Goal: Transaction & Acquisition: Book appointment/travel/reservation

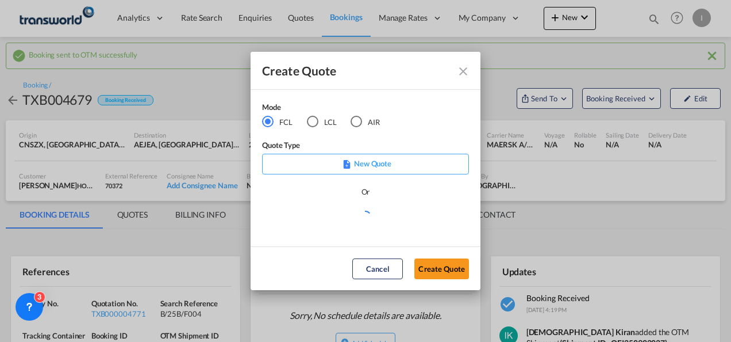
scroll to position [100, 0]
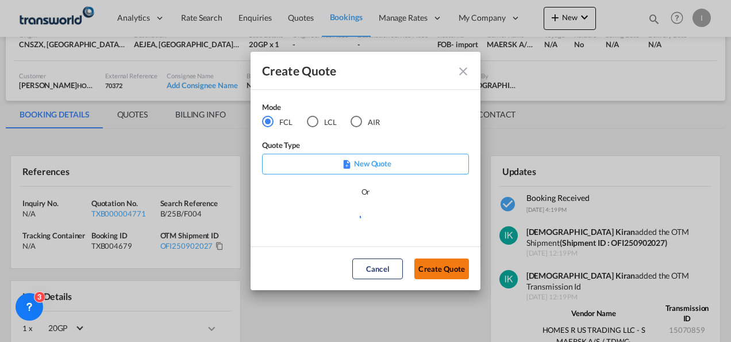
click at [452, 271] on button "Create Quote" at bounding box center [442, 268] width 55 height 21
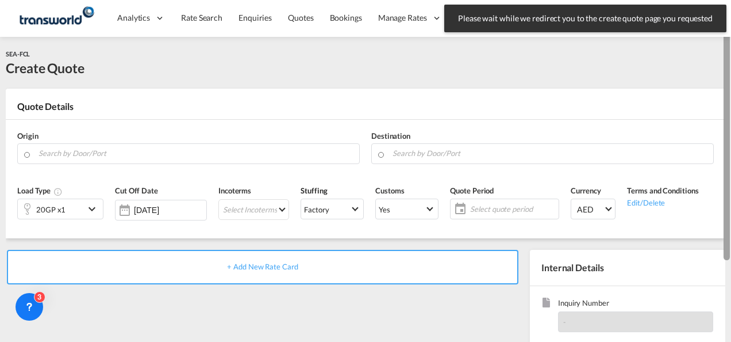
drag, startPoint x: 726, startPoint y: 260, endPoint x: 728, endPoint y: 129, distance: 131.1
click at [728, 129] on div at bounding box center [727, 146] width 6 height 228
click at [208, 156] on input "Search by Door/Port" at bounding box center [196, 153] width 315 height 20
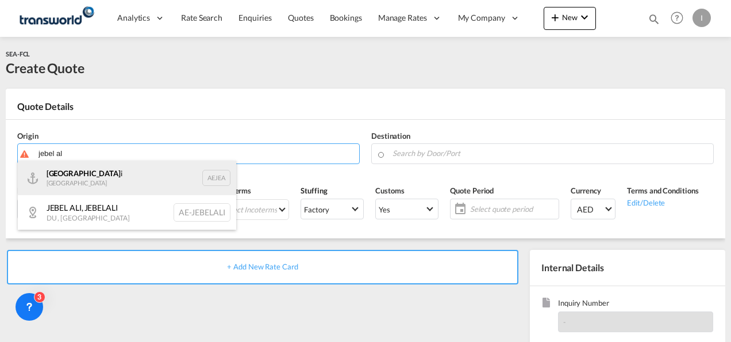
click at [102, 174] on div "[GEOGRAPHIC_DATA] i [GEOGRAPHIC_DATA] AEJEA" at bounding box center [127, 177] width 218 height 34
type input "[GEOGRAPHIC_DATA], [GEOGRAPHIC_DATA]"
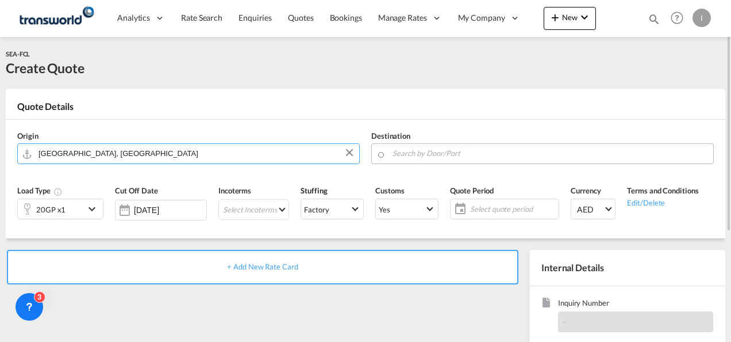
click at [392, 151] on div at bounding box center [392, 151] width 1 height 17
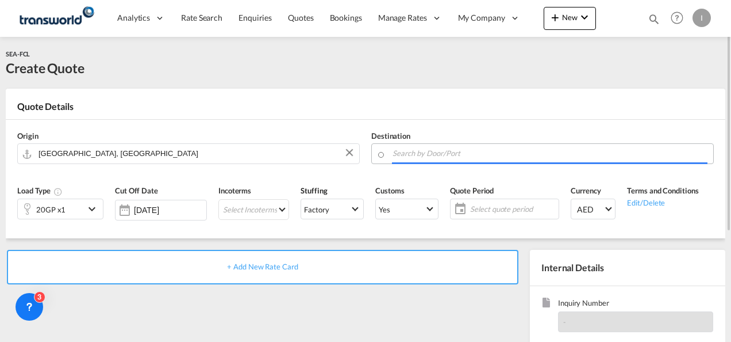
click at [408, 153] on input "Search by Door/Port" at bounding box center [550, 153] width 315 height 20
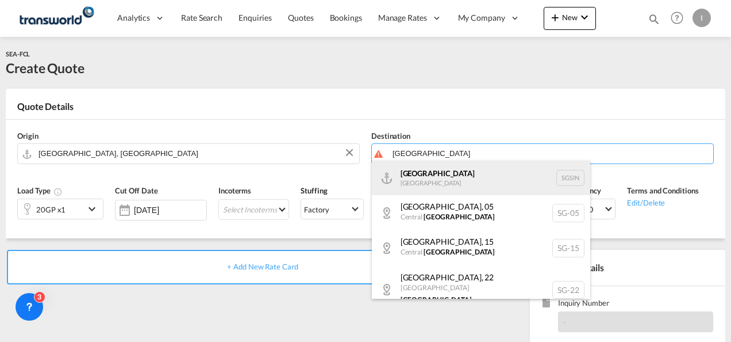
click at [417, 171] on div "Singapore [GEOGRAPHIC_DATA] [GEOGRAPHIC_DATA]" at bounding box center [481, 177] width 218 height 34
type input "[GEOGRAPHIC_DATA], SGSIN"
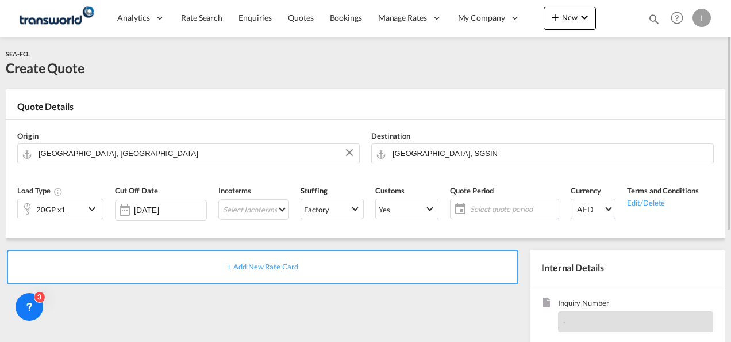
click at [81, 204] on div "20GP x1" at bounding box center [51, 209] width 67 height 20
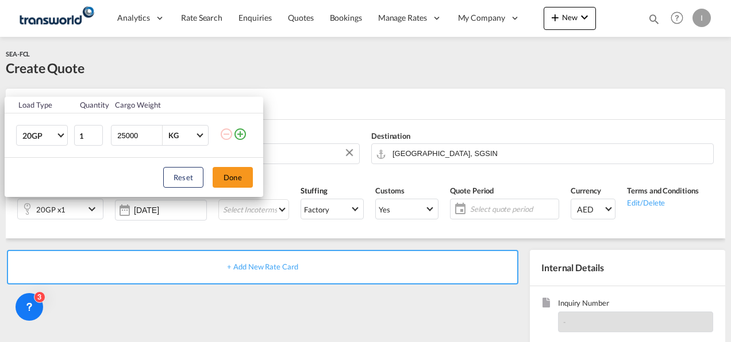
click at [248, 129] on td at bounding box center [242, 135] width 44 height 44
click at [243, 133] on md-icon "icon-plus-circle-outline" at bounding box center [240, 134] width 14 height 14
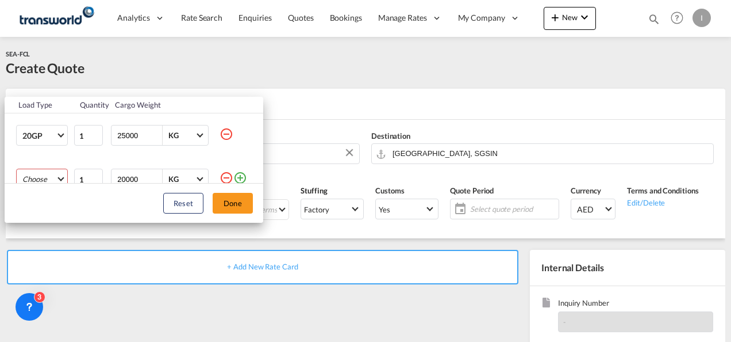
click at [47, 175] on md-select "Choose 20GP 40GP 40HC 45HC 20RE 40RE 40HR 20OT 40OT 20FR 40FR 40NR 20NR 45S 20T…" at bounding box center [42, 178] width 52 height 21
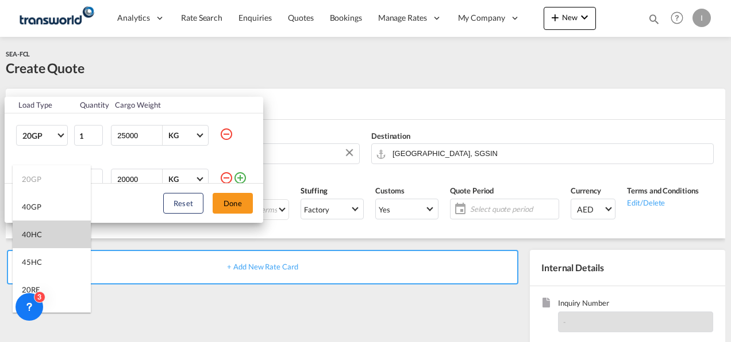
click at [39, 231] on div "40HC" at bounding box center [32, 234] width 20 height 10
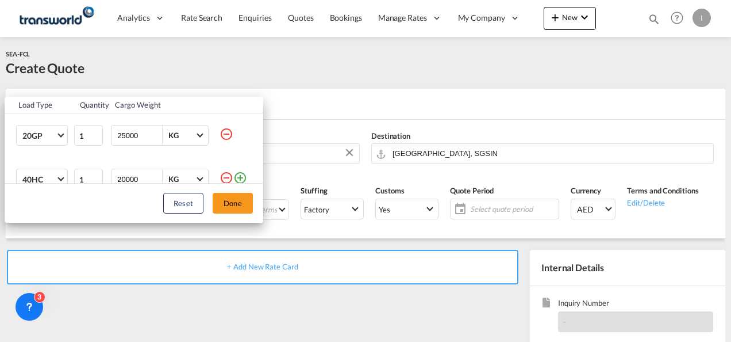
scroll to position [6, 0]
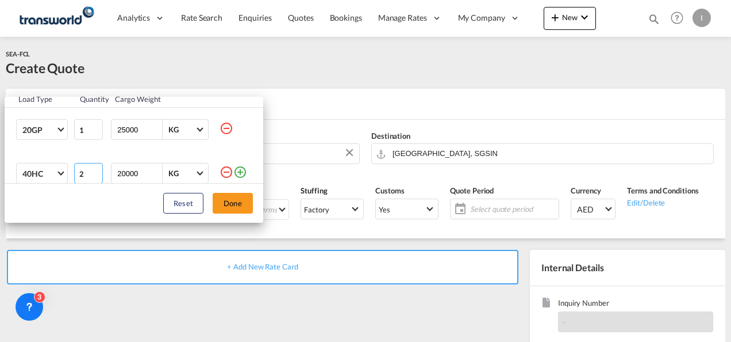
click at [92, 170] on input "2" at bounding box center [88, 173] width 29 height 21
click at [92, 170] on input "3" at bounding box center [88, 173] width 29 height 21
click at [92, 170] on input "4" at bounding box center [88, 173] width 29 height 21
type input "5"
click at [92, 170] on input "5" at bounding box center [88, 173] width 29 height 21
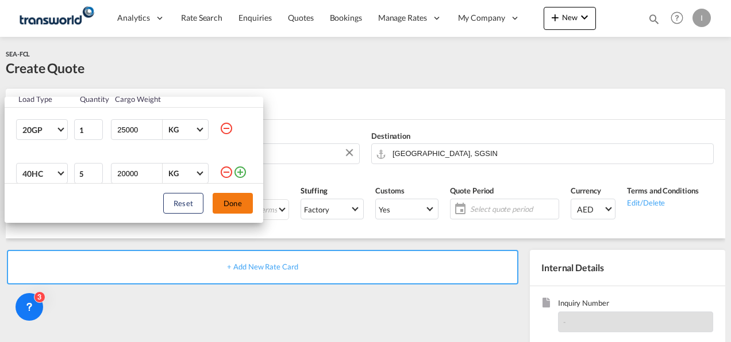
click at [224, 202] on button "Done" at bounding box center [233, 203] width 40 height 21
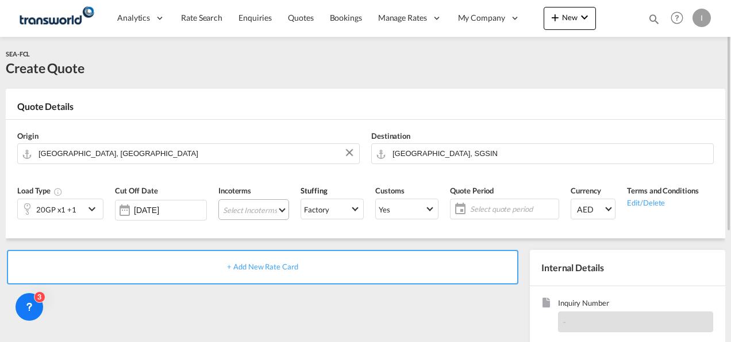
click at [240, 213] on md-select "Select Incoterms FOB - export Free on Board FOB - import Free on Board FAS - ex…" at bounding box center [253, 209] width 71 height 21
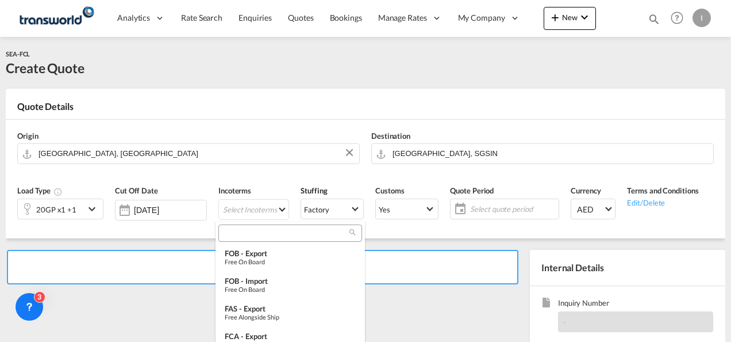
drag, startPoint x: 240, startPoint y: 240, endPoint x: 238, endPoint y: 233, distance: 7.1
click at [238, 233] on div at bounding box center [290, 232] width 144 height 17
click at [238, 233] on input "search" at bounding box center [286, 233] width 128 height 10
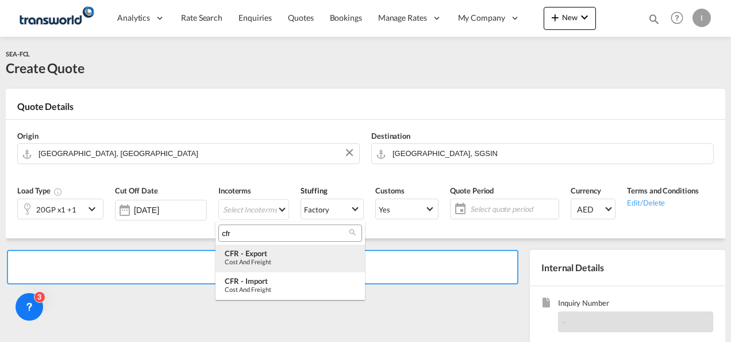
type input "cfr"
click at [253, 264] on div "Cost and Freight" at bounding box center [290, 261] width 131 height 7
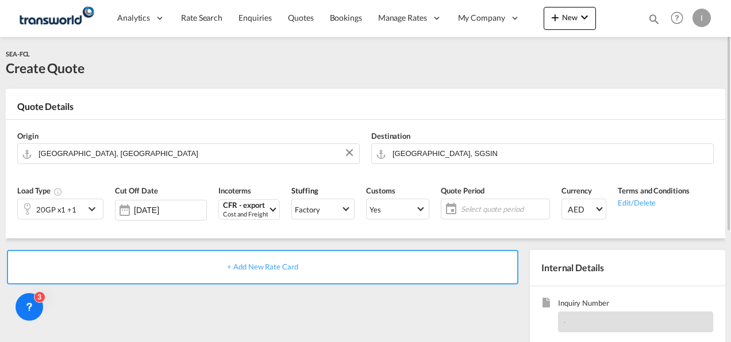
click at [461, 210] on span "Select quote period" at bounding box center [504, 209] width 86 height 10
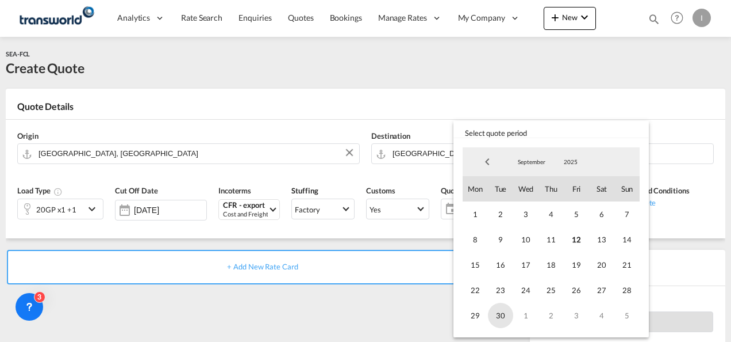
click at [500, 315] on span "30" at bounding box center [500, 314] width 25 height 25
click at [379, 333] on md-backdrop at bounding box center [365, 171] width 731 height 342
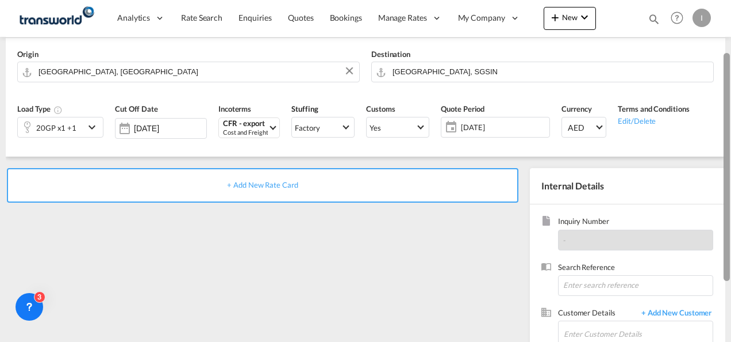
drag, startPoint x: 729, startPoint y: 202, endPoint x: 728, endPoint y: 258, distance: 55.8
click at [728, 258] on div at bounding box center [727, 167] width 6 height 228
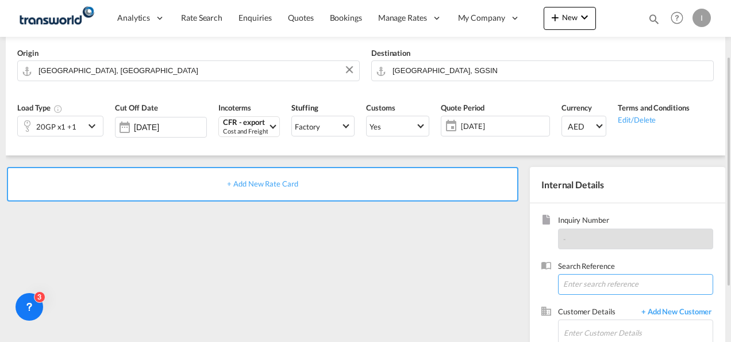
click at [596, 283] on input at bounding box center [635, 284] width 155 height 21
type input "Bhavana"
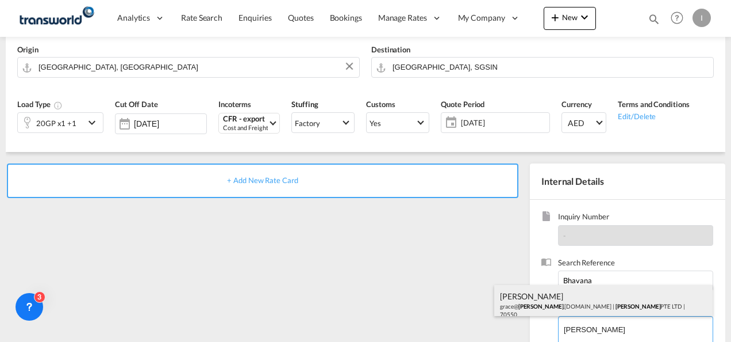
click at [561, 302] on div "[PERSON_NAME] [PERSON_NAME]@ [PERSON_NAME] .[DOMAIN_NAME] | [PERSON_NAME] PTE L…" at bounding box center [603, 304] width 218 height 39
type input "[PERSON_NAME] PTE LTD, [PERSON_NAME], [PERSON_NAME][EMAIL_ADDRESS][PERSON_NAME]…"
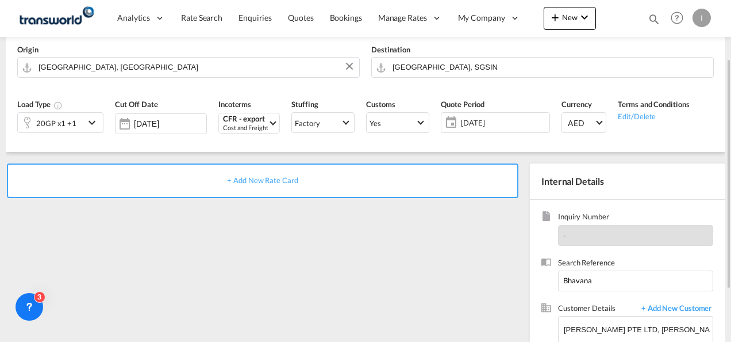
click at [290, 185] on div "+ Add New Rate Card" at bounding box center [263, 180] width 512 height 34
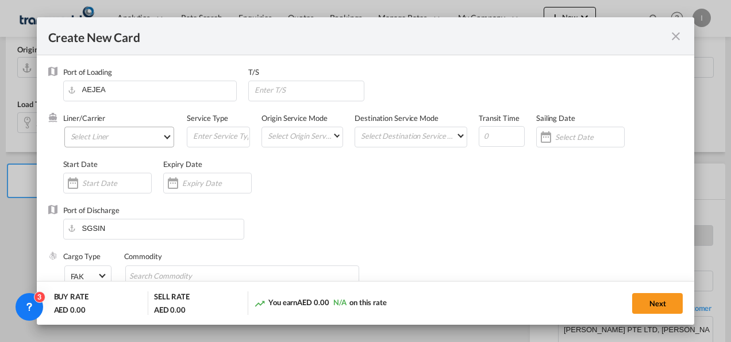
type input "Basic Ocean Freight"
select select "per equipment"
click at [128, 132] on md-select "Select Liner 2HM LOGISTICS D.O.O 2HM LOGISTICS D.O.O. / TDWC-CAPODISTRI 2HM LOG…" at bounding box center [119, 136] width 110 height 21
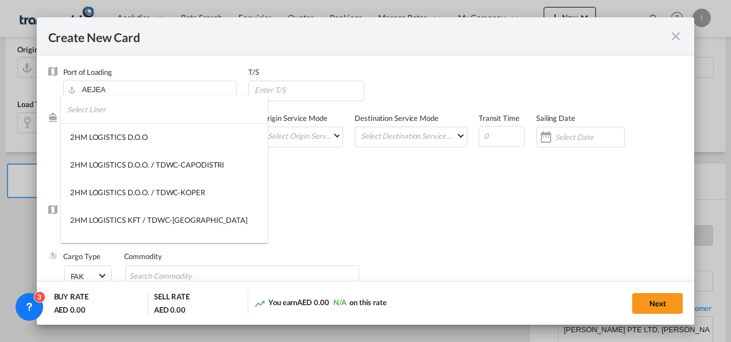
click at [79, 115] on input "search" at bounding box center [167, 109] width 201 height 28
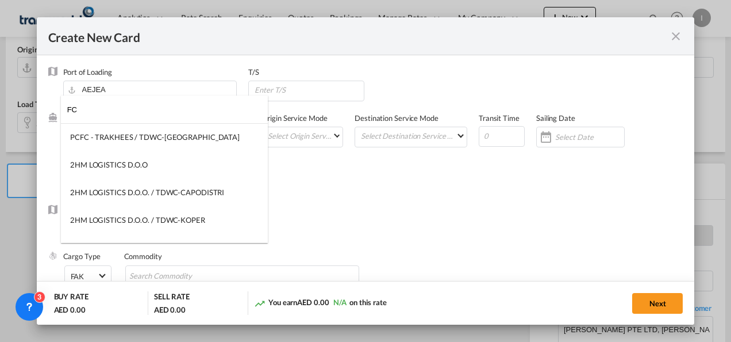
type input "F"
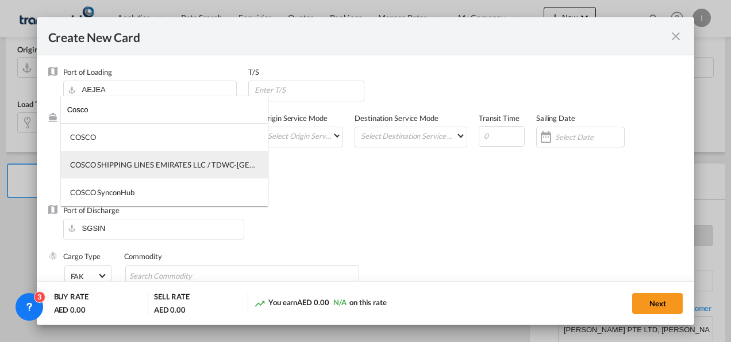
type input "Cosco"
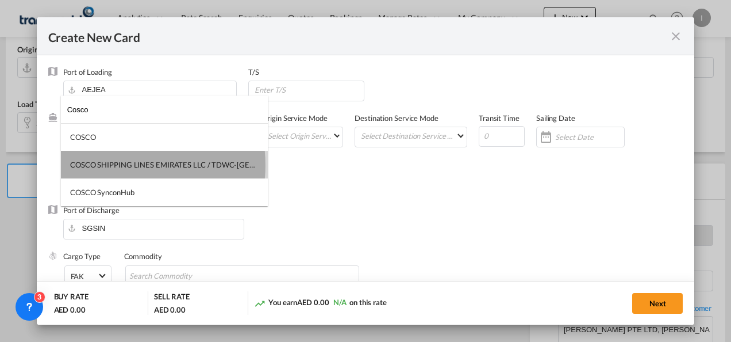
click at [108, 165] on div "COSCO SHIPPING LINES EMIRATES LLC / TDWC-[GEOGRAPHIC_DATA]" at bounding box center [164, 164] width 189 height 10
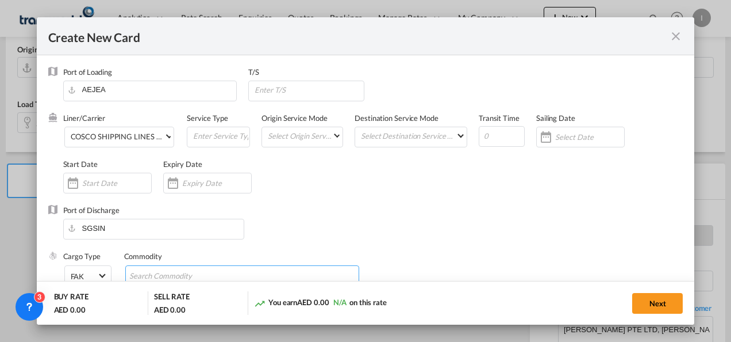
click at [162, 275] on input "Search Commodity" at bounding box center [181, 276] width 105 height 18
click at [167, 273] on input "General Cargo" at bounding box center [181, 276] width 105 height 18
type input "General Cargo"
click at [683, 132] on md-dialog-content "Port of Loading [GEOGRAPHIC_DATA] T/S Liner/Carrier COSCO SHIPPING LINES EMIRAT…" at bounding box center [366, 190] width 658 height 270
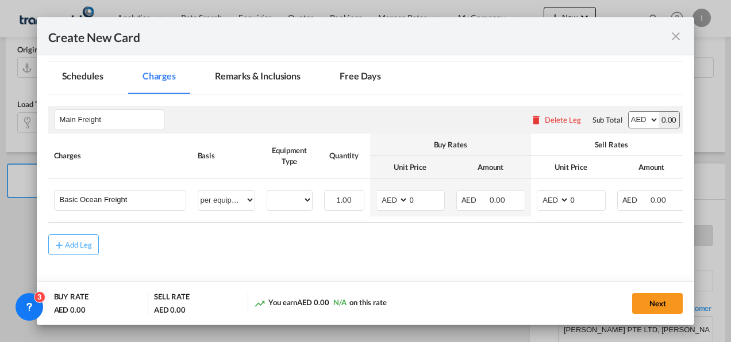
scroll to position [247, 0]
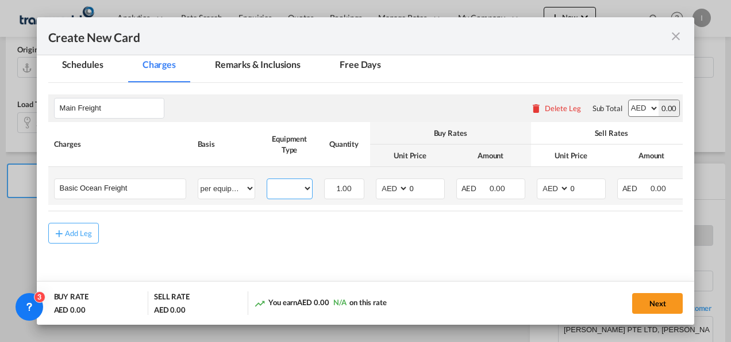
click at [284, 186] on select "20GP 40HC" at bounding box center [289, 189] width 45 height 16
select select "40HC"
click at [267, 181] on select "20GP 40HC" at bounding box center [289, 189] width 45 height 16
click at [425, 188] on input "0" at bounding box center [427, 187] width 36 height 17
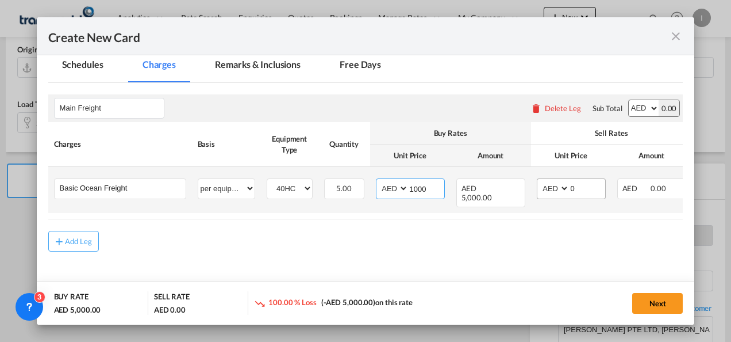
type input "1000"
click at [588, 190] on input "0" at bounding box center [588, 187] width 36 height 17
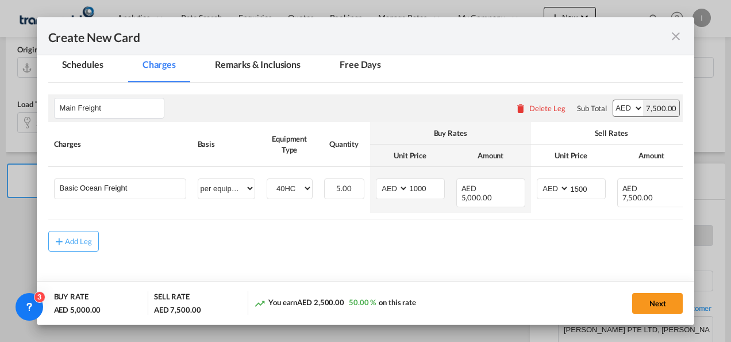
click at [490, 231] on div "Add Leg" at bounding box center [365, 241] width 635 height 21
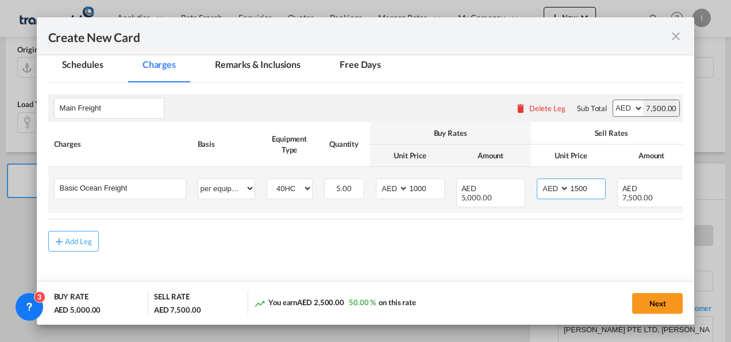
click at [578, 186] on input "1500" at bounding box center [588, 187] width 36 height 17
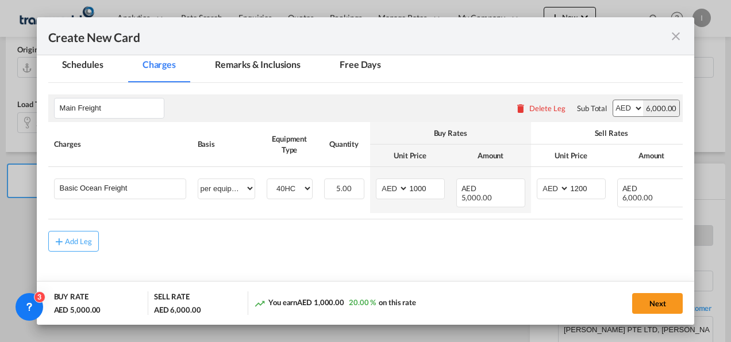
click at [532, 233] on div "Add Leg" at bounding box center [365, 241] width 635 height 21
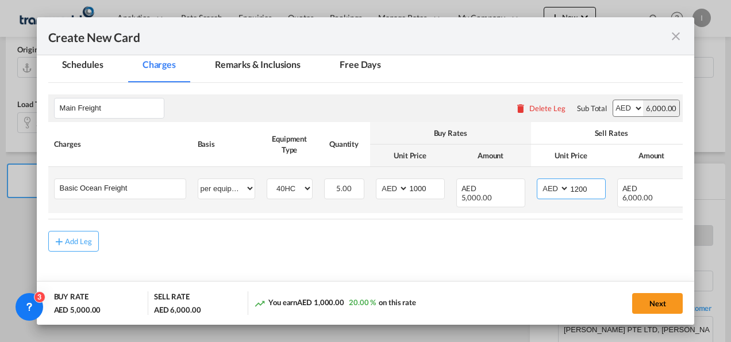
click at [580, 185] on input "1200" at bounding box center [588, 187] width 36 height 17
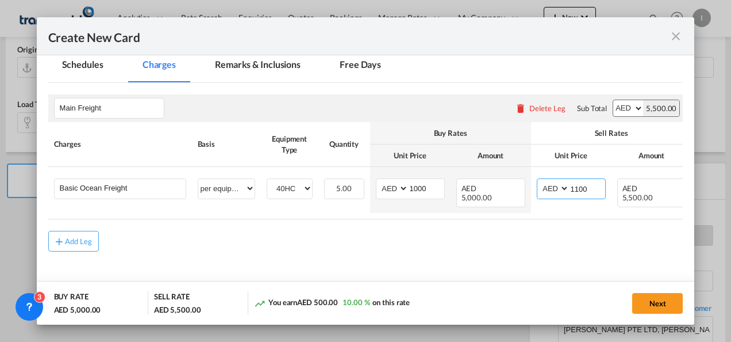
type input "1100"
click at [494, 253] on md-content "Main Freight Please enter leg name Leg Name Already Exists Delete Leg Sub Total…" at bounding box center [365, 189] width 635 height 213
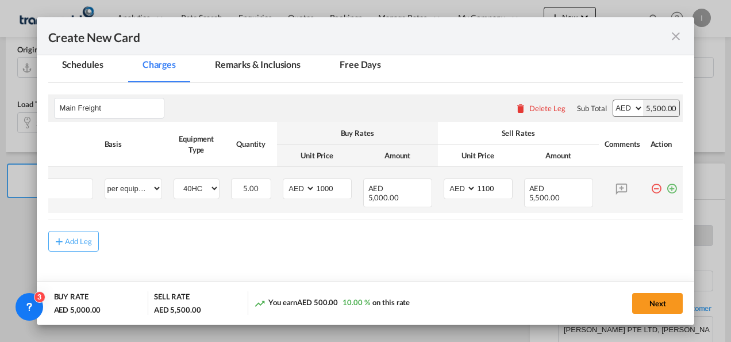
click at [666, 186] on md-icon "icon-plus-circle-outline green-400-fg" at bounding box center [671, 183] width 11 height 11
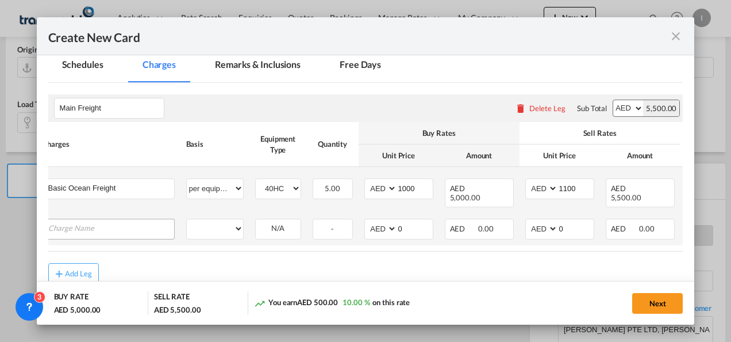
click at [128, 219] on input "Charge Name" at bounding box center [111, 227] width 126 height 17
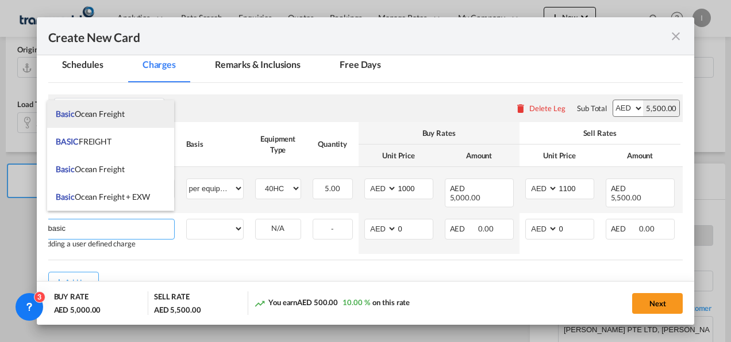
click at [83, 116] on span "Basic Ocean Freight" at bounding box center [90, 114] width 68 height 10
type input "Basic Ocean Freight"
select select "per equipment"
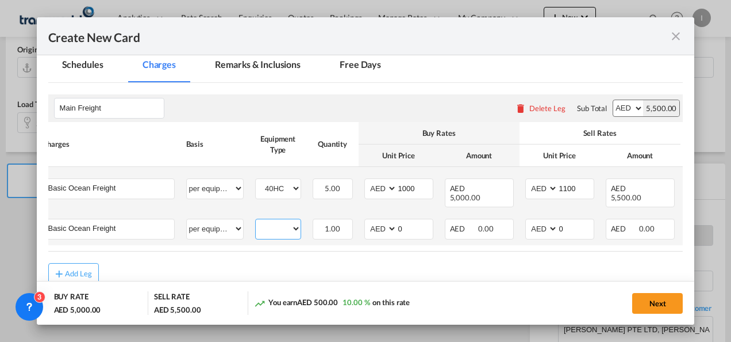
click at [267, 221] on select "20GP 40HC" at bounding box center [278, 229] width 45 height 16
select select "20GP"
click at [256, 221] on select "20GP 40HC" at bounding box center [278, 229] width 45 height 16
click at [409, 224] on input "0" at bounding box center [415, 227] width 36 height 17
type input "100"
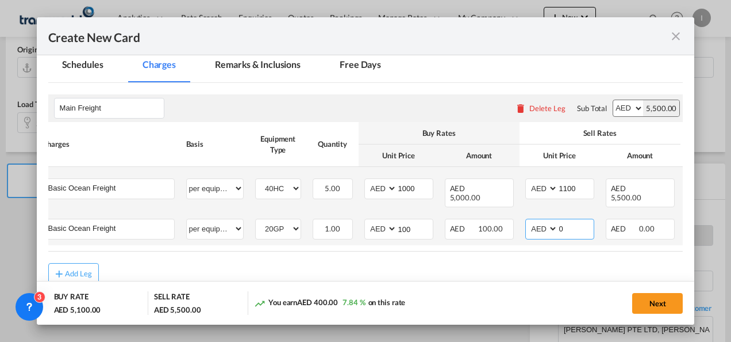
click at [570, 219] on input "0" at bounding box center [576, 227] width 36 height 17
type input "400"
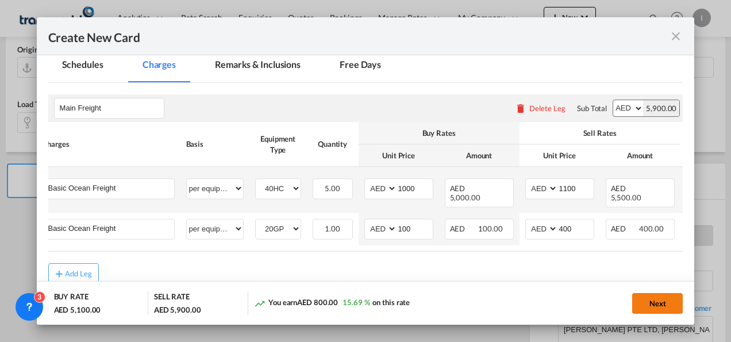
click at [654, 301] on button "Next" at bounding box center [657, 303] width 51 height 21
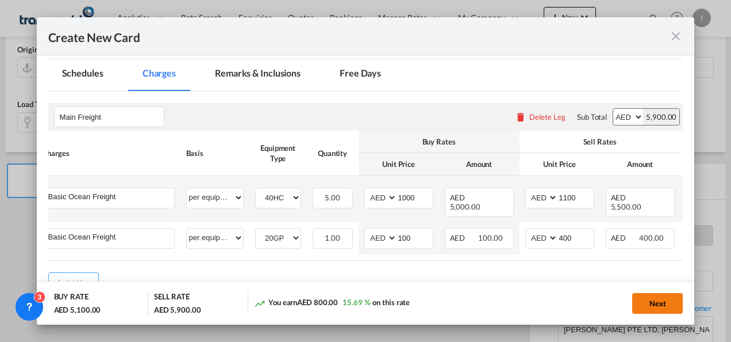
scroll to position [0, 0]
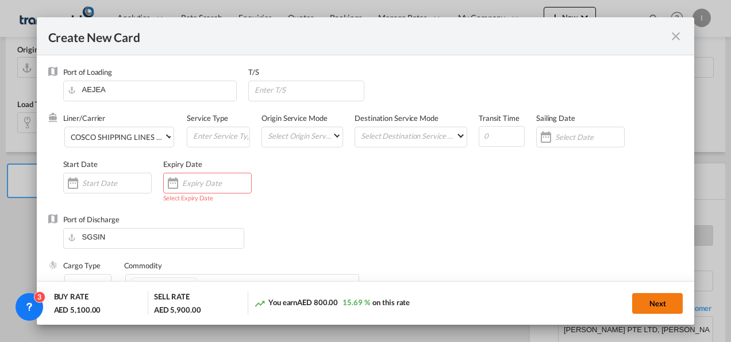
click at [670, 300] on button "Next" at bounding box center [657, 303] width 51 height 21
click at [212, 186] on input "Create New Card ..." at bounding box center [216, 182] width 69 height 9
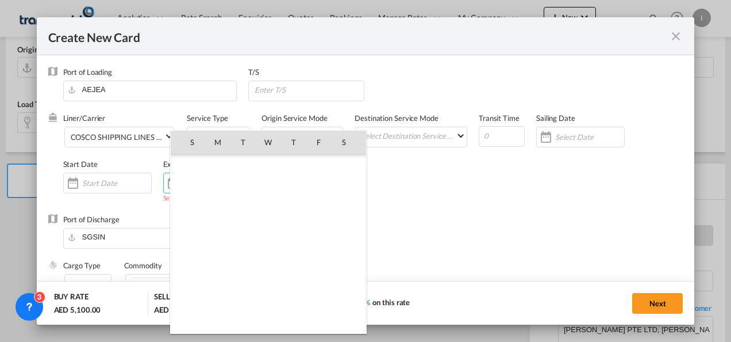
scroll to position [266317, 0]
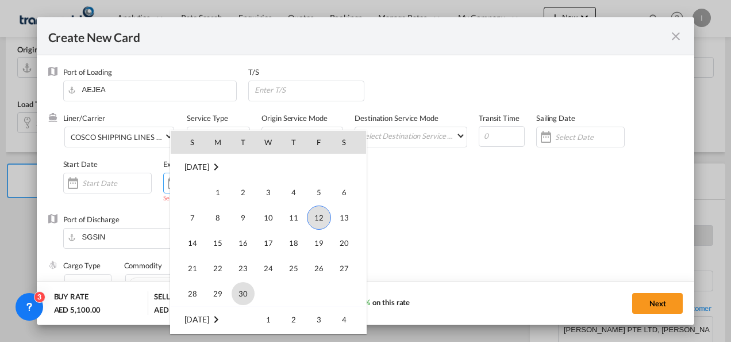
click at [235, 300] on span "30" at bounding box center [243, 293] width 23 height 23
type input "[DATE]"
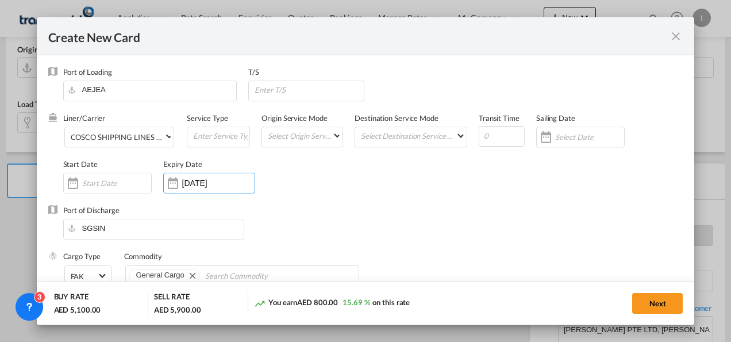
click at [631, 305] on div "Next" at bounding box center [563, 303] width 240 height 24
click at [650, 305] on button "Next" at bounding box center [657, 303] width 51 height 21
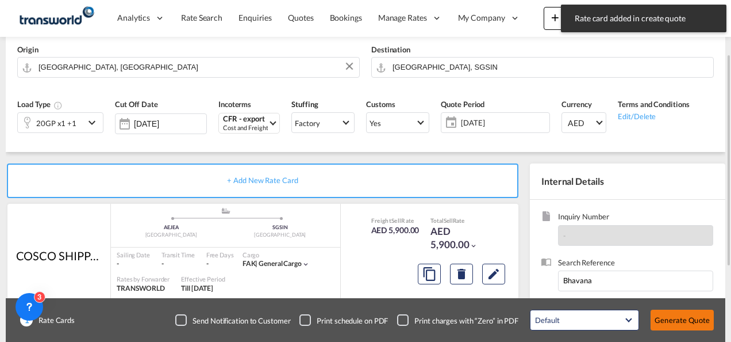
click at [656, 313] on button "Generate Quote" at bounding box center [682, 319] width 63 height 21
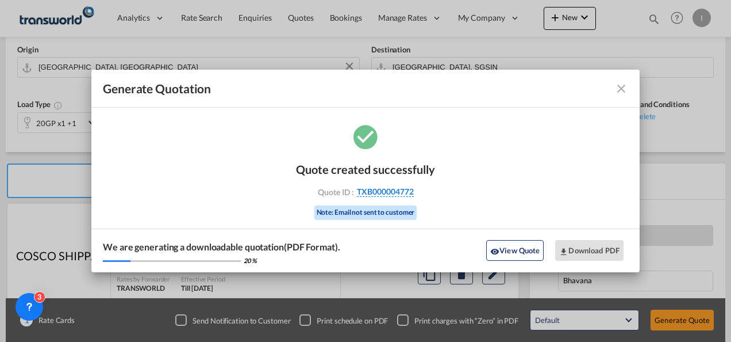
click at [368, 192] on span "TXB000004772" at bounding box center [385, 191] width 57 height 10
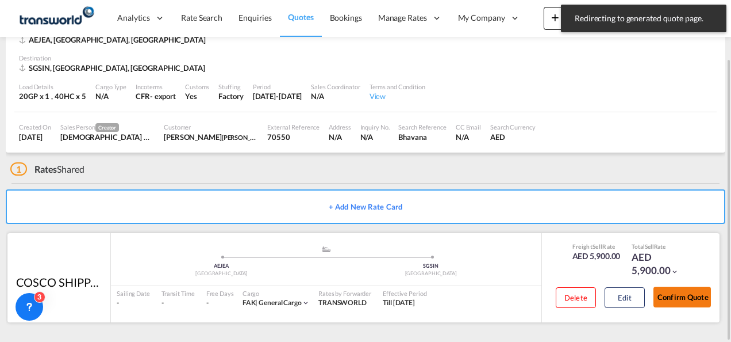
click at [672, 297] on button "Confirm Quote" at bounding box center [682, 296] width 57 height 21
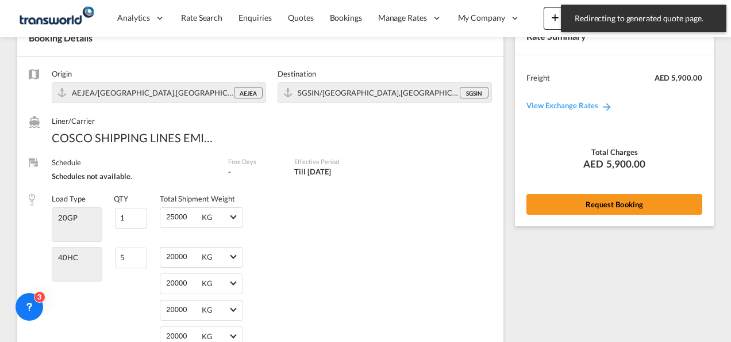
scroll to position [608, 0]
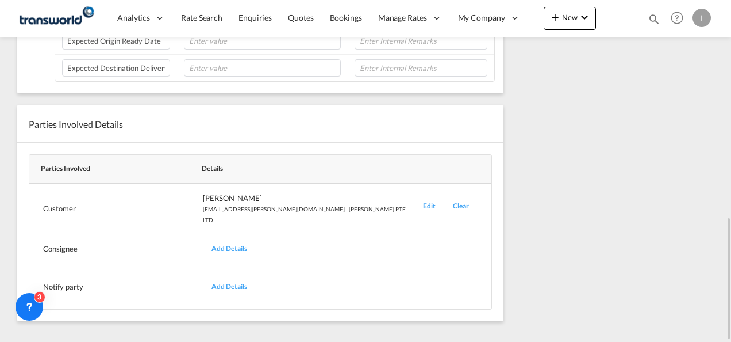
drag, startPoint x: 731, startPoint y: 226, endPoint x: 733, endPoint y: 95, distance: 130.5
click at [731, 95] on html "Analytics Reports Dashboard Rate Search Enquiries Quotes" at bounding box center [365, 171] width 731 height 342
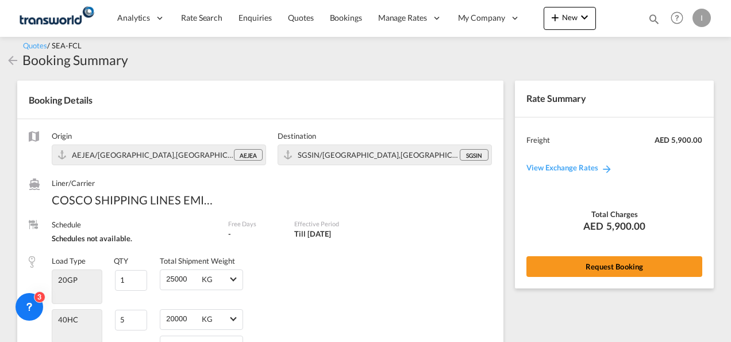
scroll to position [0, 0]
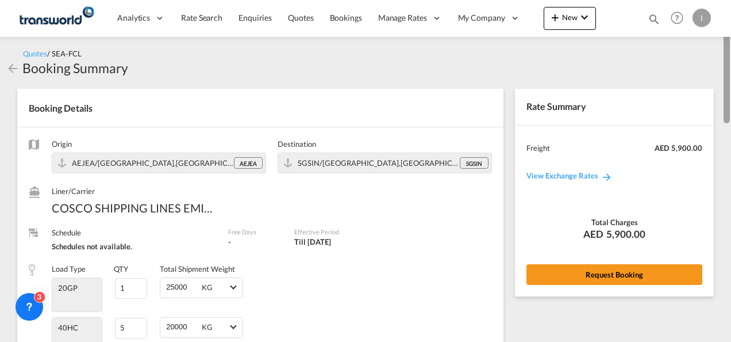
drag, startPoint x: 724, startPoint y: 267, endPoint x: 720, endPoint y: 25, distance: 241.5
click at [720, 25] on md-content "Analytics Reports Dashboard Rate Search Enquiries Quotes Bookings" at bounding box center [365, 171] width 731 height 342
click at [596, 286] on div "Rate Summary Freight AED 5,900.00 View Exchange Rates Total Charges AED 5,900.0…" at bounding box center [614, 192] width 199 height 207
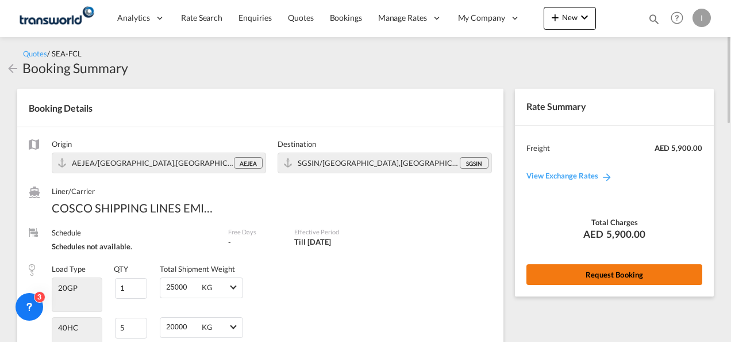
click at [594, 275] on button "Request Booking" at bounding box center [615, 274] width 176 height 21
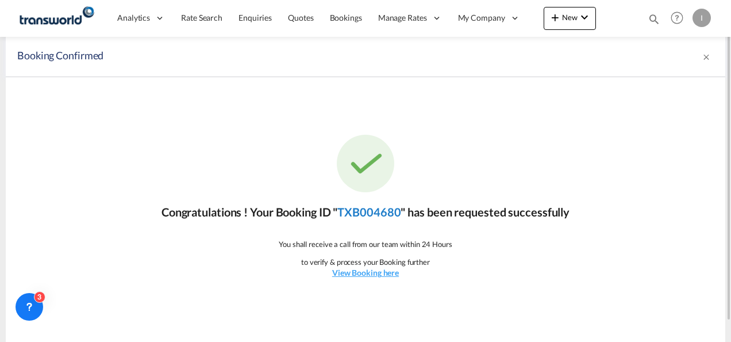
click at [387, 213] on link "TXB004680" at bounding box center [368, 212] width 63 height 14
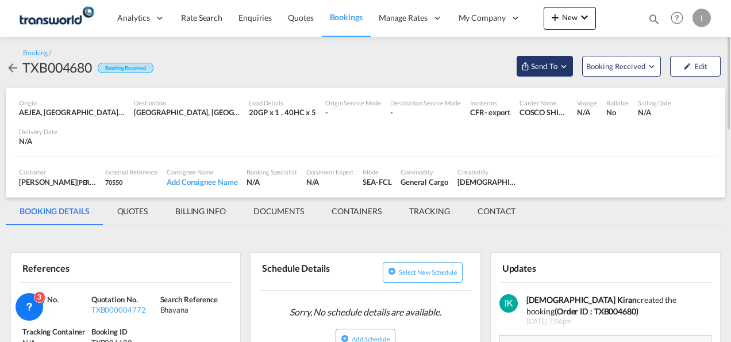
click at [536, 66] on span "Send To" at bounding box center [544, 65] width 29 height 11
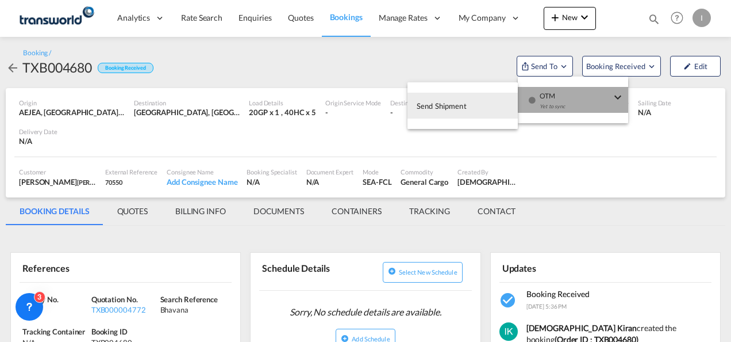
click at [547, 94] on span "OTM" at bounding box center [575, 92] width 71 height 10
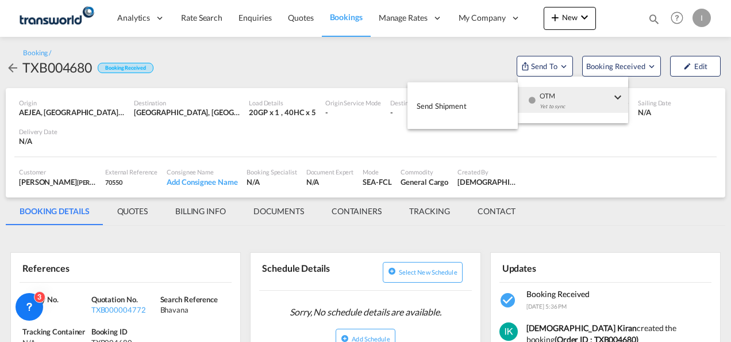
click at [466, 113] on span "Send Shipment" at bounding box center [442, 106] width 50 height 18
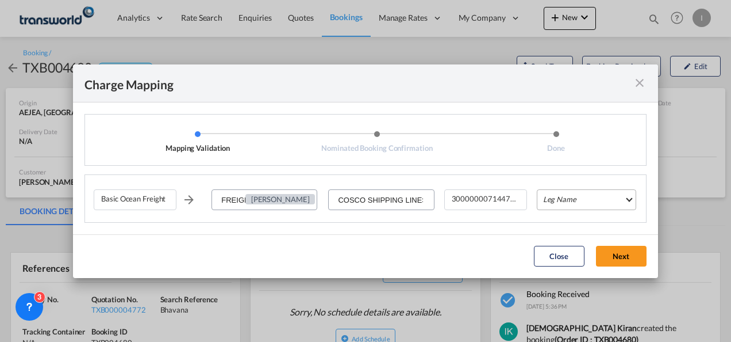
click at [553, 197] on md-select "Leg Name HANDLING ORIGIN VESSEL HANDLING DESTINATION OTHERS TL PICK UP CUSTOMS …" at bounding box center [586, 199] width 99 height 21
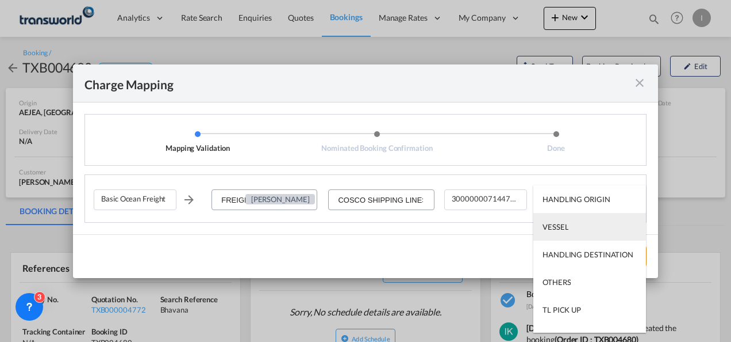
click at [556, 227] on div "VESSEL" at bounding box center [556, 226] width 26 height 10
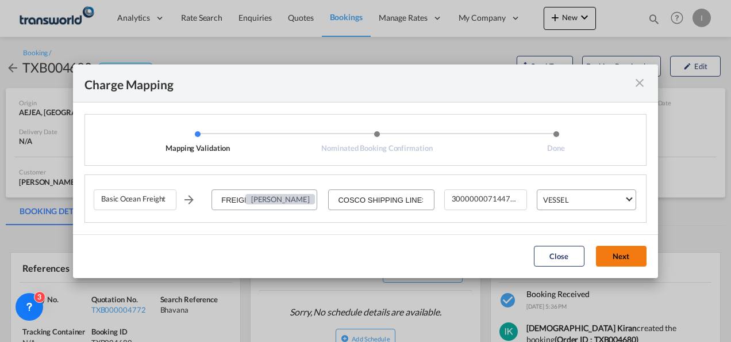
click at [612, 250] on button "Next" at bounding box center [621, 255] width 51 height 21
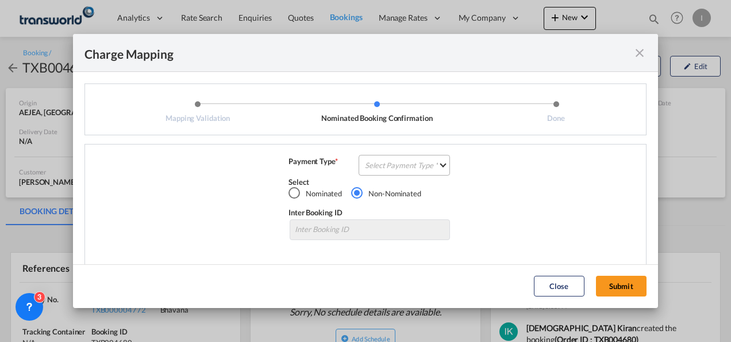
click at [405, 156] on md-select "Select Payment Type COLLECT PREPAID" at bounding box center [404, 165] width 91 height 21
click at [0, 0] on md-option "COLLECT" at bounding box center [0, 0] width 0 height 0
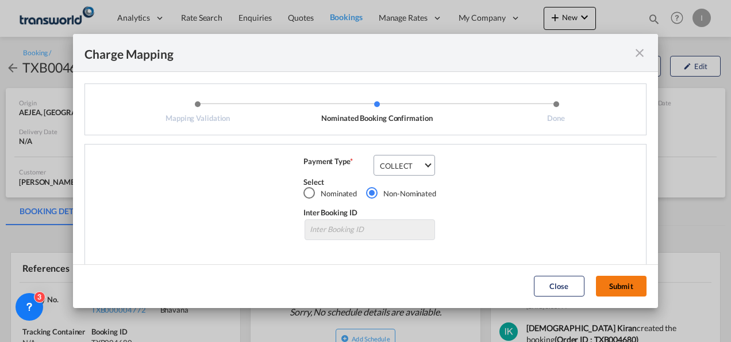
click at [622, 281] on button "Submit" at bounding box center [621, 285] width 51 height 21
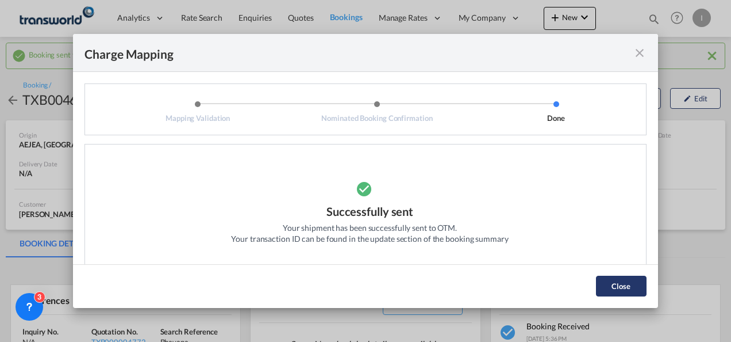
click at [630, 290] on button "Close" at bounding box center [621, 285] width 51 height 21
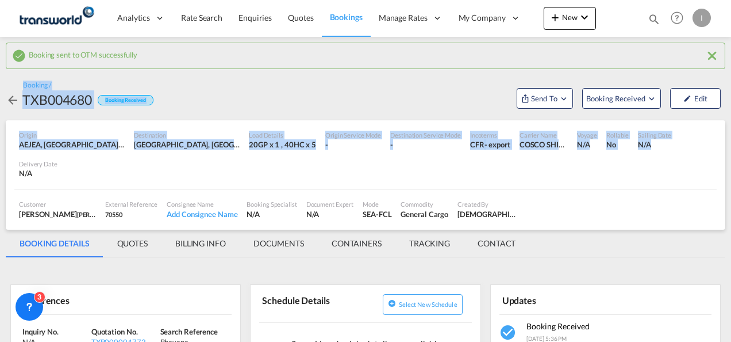
drag, startPoint x: 723, startPoint y: 60, endPoint x: 733, endPoint y: 156, distance: 97.1
click at [731, 156] on html "Analytics Reports Dashboard Rate Search Enquiries Quotes" at bounding box center [365, 171] width 731 height 342
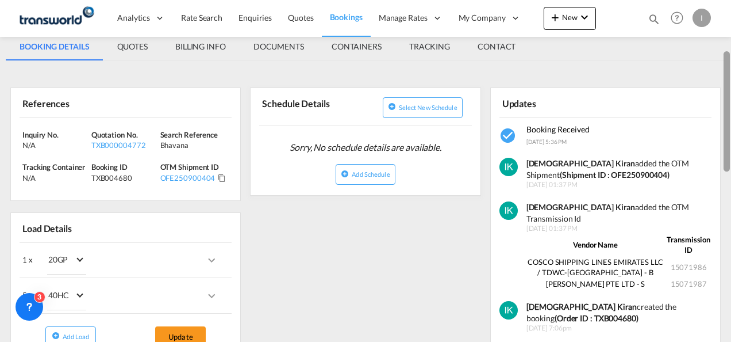
scroll to position [199, 0]
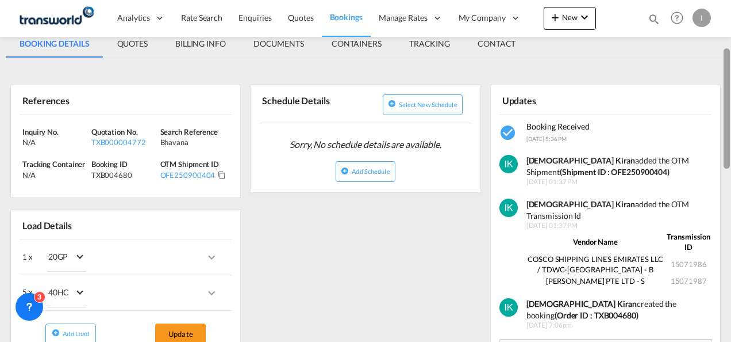
drag, startPoint x: 727, startPoint y: 109, endPoint x: 730, endPoint y: 179, distance: 70.8
click at [730, 168] on div at bounding box center [727, 108] width 6 height 120
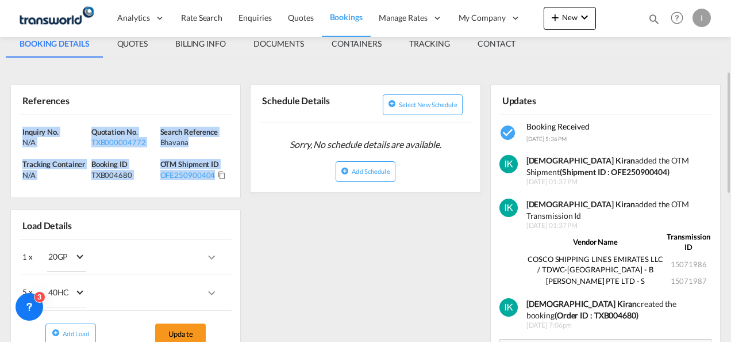
drag, startPoint x: 229, startPoint y: 181, endPoint x: 2, endPoint y: 123, distance: 234.8
click at [2, 123] on div "Booking sent to OTM successfully Booking / TXB004680 Booking Received Send To B…" at bounding box center [365, 283] width 731 height 893
copy div "Inquiry No. N/A Quotation No. TXB000004772 Search Reference Bhavana Tracking Co…"
